Goal: Task Accomplishment & Management: Manage account settings

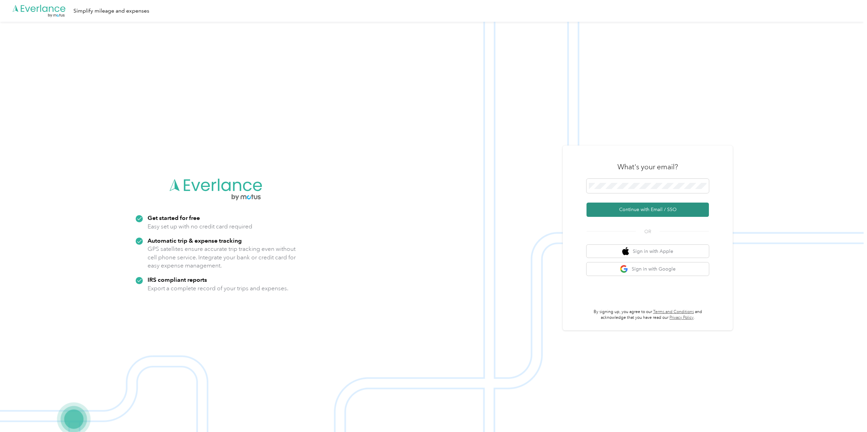
click at [652, 212] on button "Continue with Email / SSO" at bounding box center [648, 210] width 122 height 14
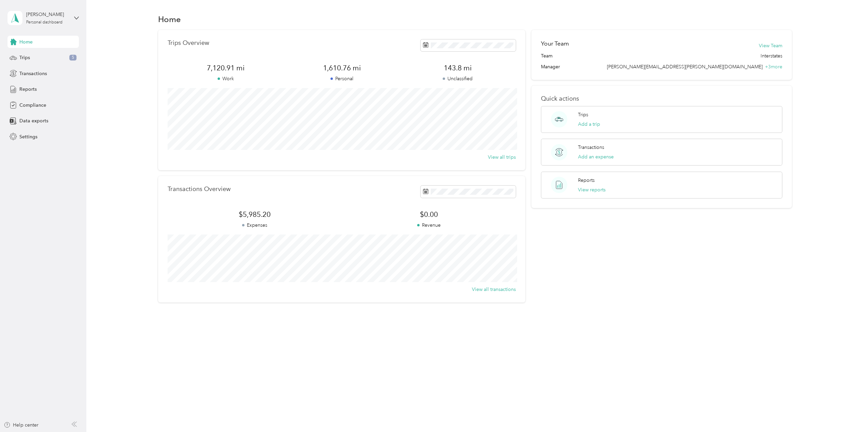
click at [124, 133] on div "Trips Overview 7,120.91 mi Work 1,610.76 mi Personal 143.8 mi Unclassified View…" at bounding box center [475, 166] width 761 height 273
click at [31, 60] on div "Trips 5" at bounding box center [42, 58] width 71 height 12
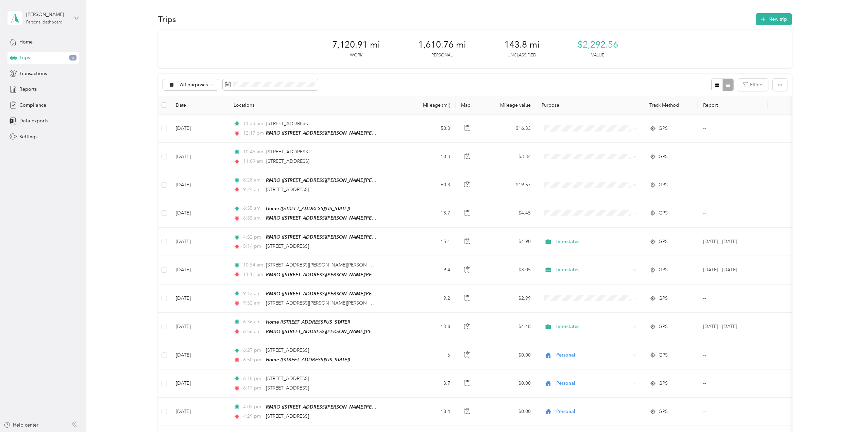
scroll to position [34, 0]
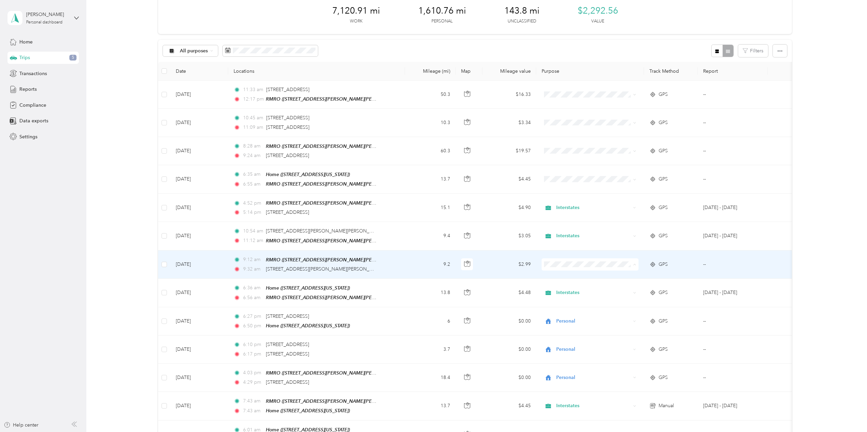
click at [584, 276] on span "Interstates" at bounding box center [596, 274] width 75 height 7
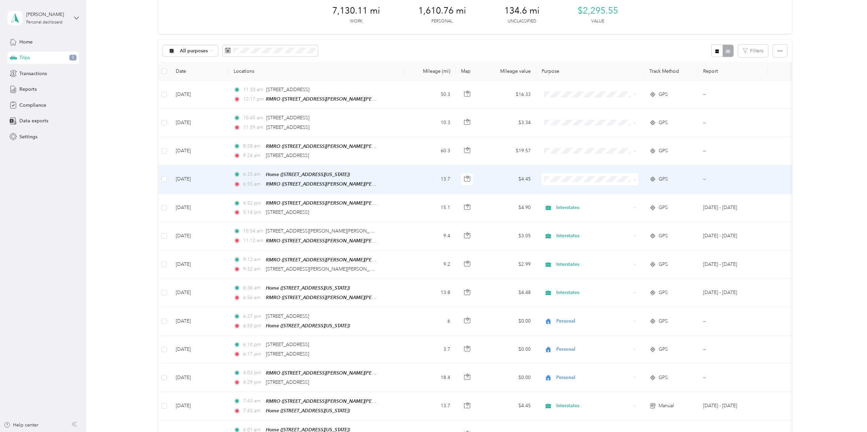
click at [574, 191] on span "Interstates" at bounding box center [596, 190] width 75 height 7
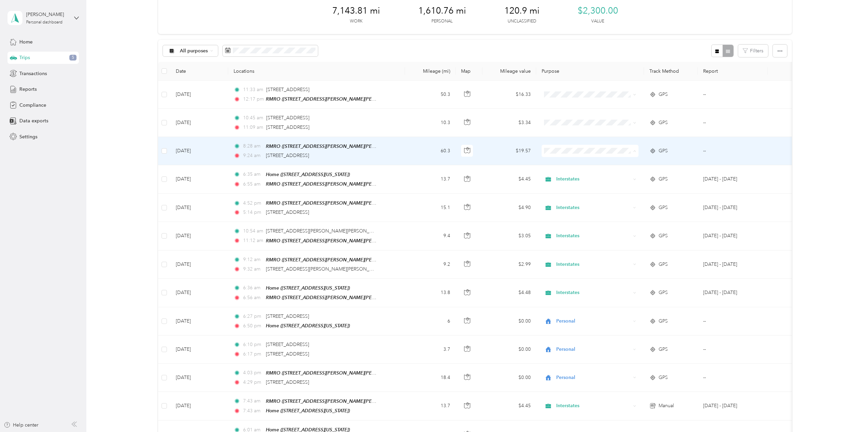
click at [572, 162] on span "Interstates" at bounding box center [596, 163] width 75 height 7
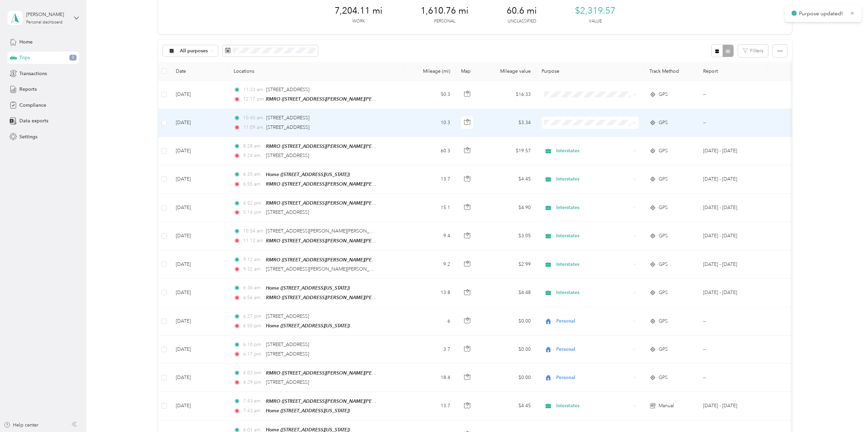
click at [567, 136] on span "Interstates" at bounding box center [596, 135] width 75 height 7
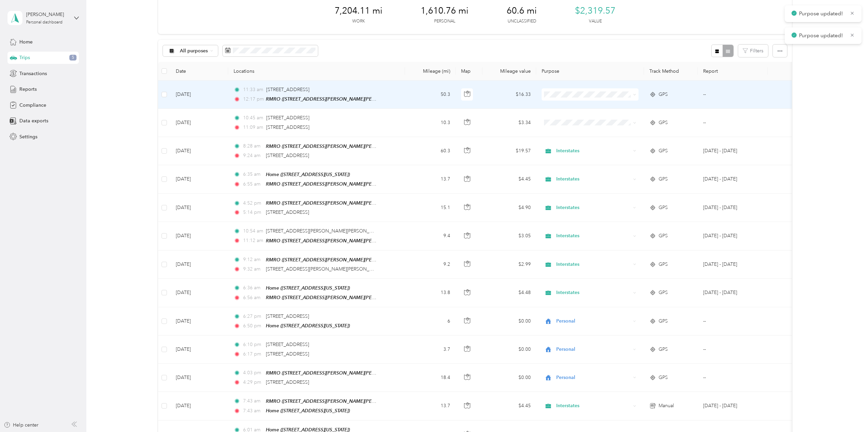
click at [565, 98] on span at bounding box center [590, 94] width 97 height 12
click at [565, 104] on span "Interstates" at bounding box center [596, 107] width 75 height 7
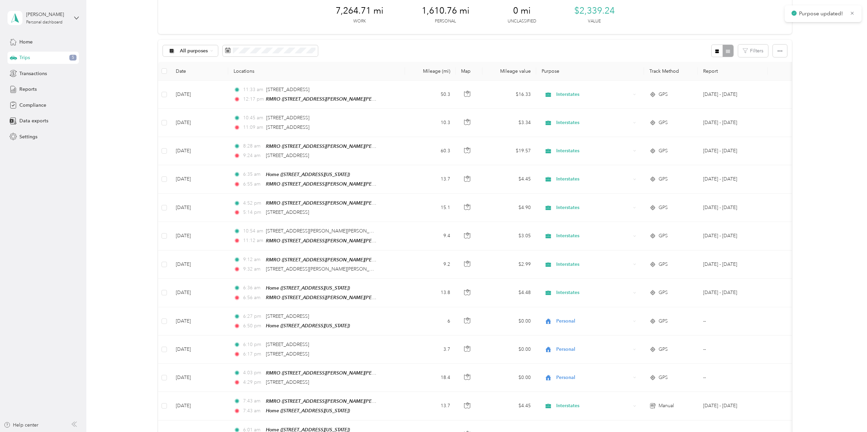
click at [828, 177] on div "7,264.71 mi Work 1,610.76 mi Personal 0 mi Unclassified $2,339.24 Value All pur…" at bounding box center [475, 417] width 761 height 843
click at [138, 131] on div "7,264.71 mi Work 1,610.76 mi Personal 0 mi Unclassified $2,339.24 Value All pur…" at bounding box center [475, 417] width 761 height 843
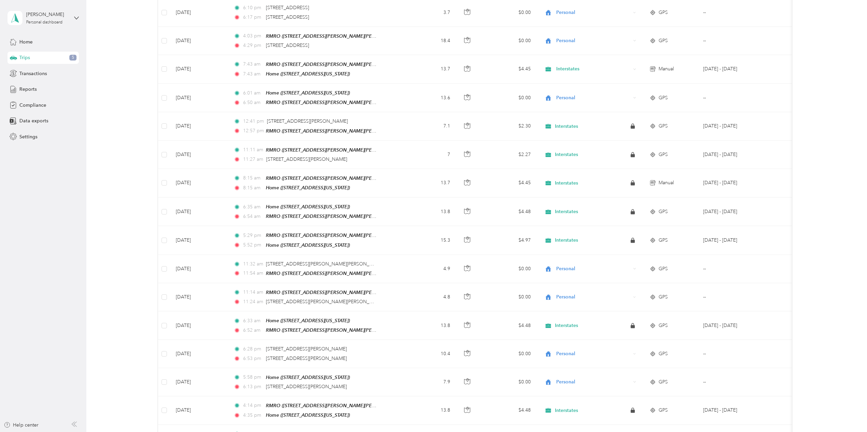
scroll to position [374, 0]
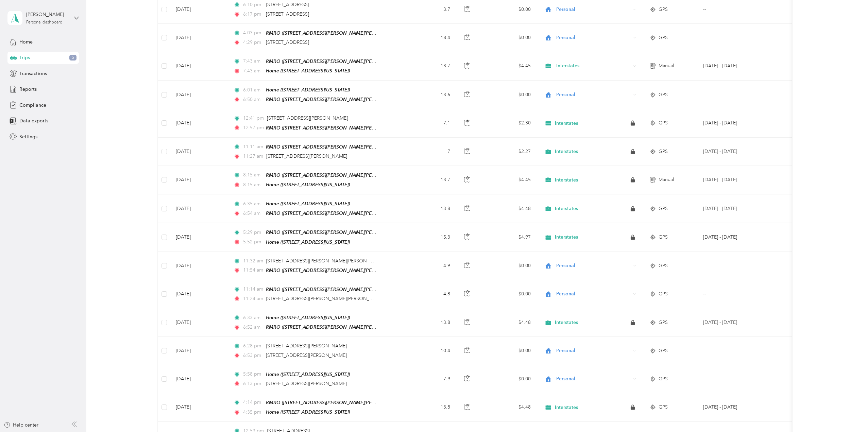
click at [823, 241] on div "7,264.71 mi Work 1,610.76 mi Personal 0 mi Unclassified $2,339.24 Value All pur…" at bounding box center [475, 77] width 761 height 843
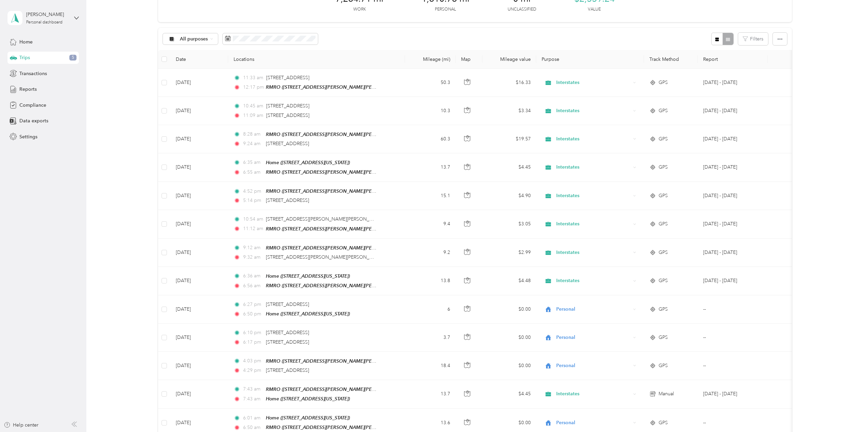
scroll to position [0, 0]
